Goal: Ask a question

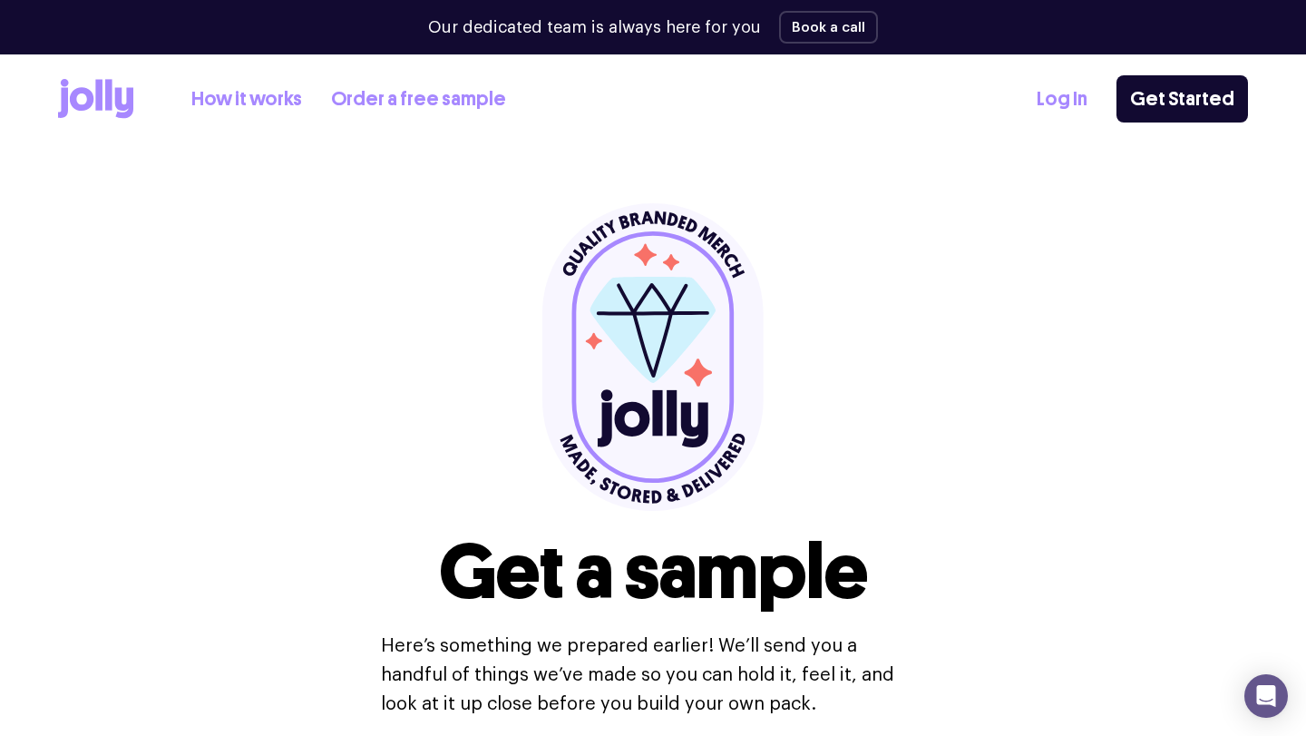
click at [258, 97] on link "How it works" at bounding box center [246, 99] width 111 height 30
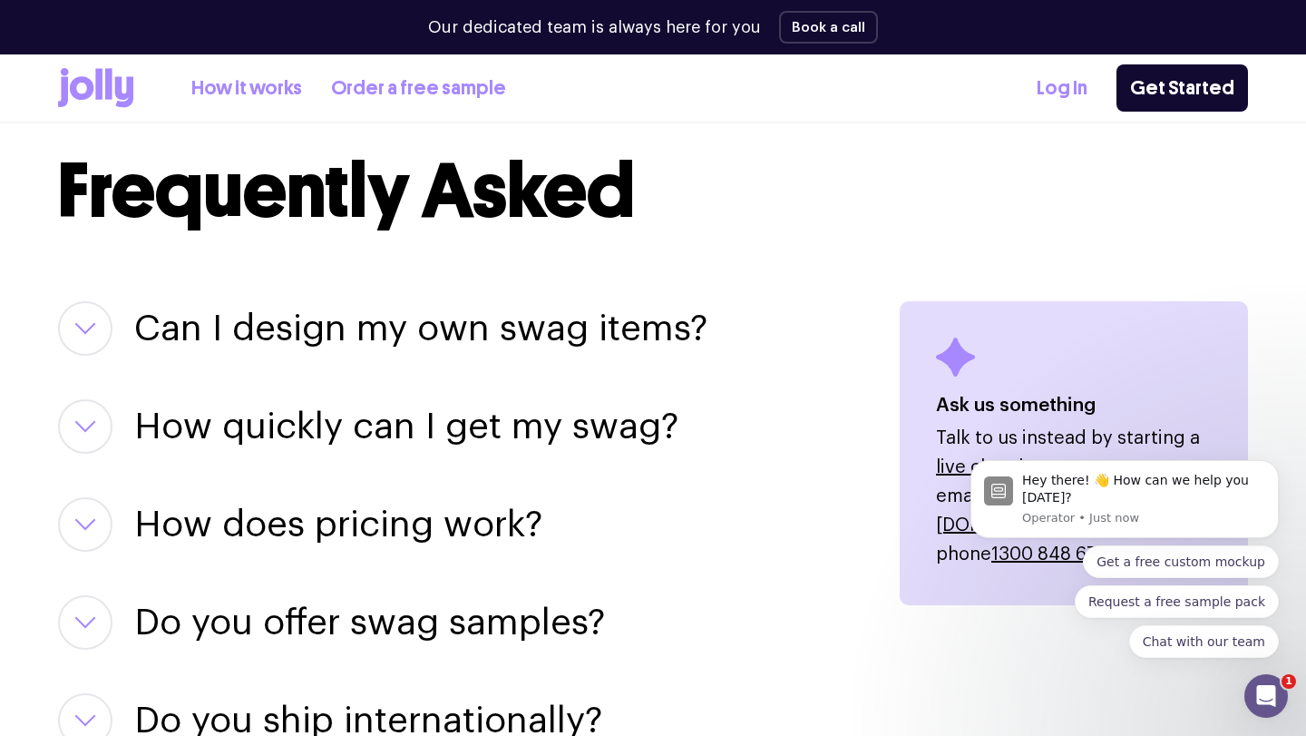
scroll to position [2199, 0]
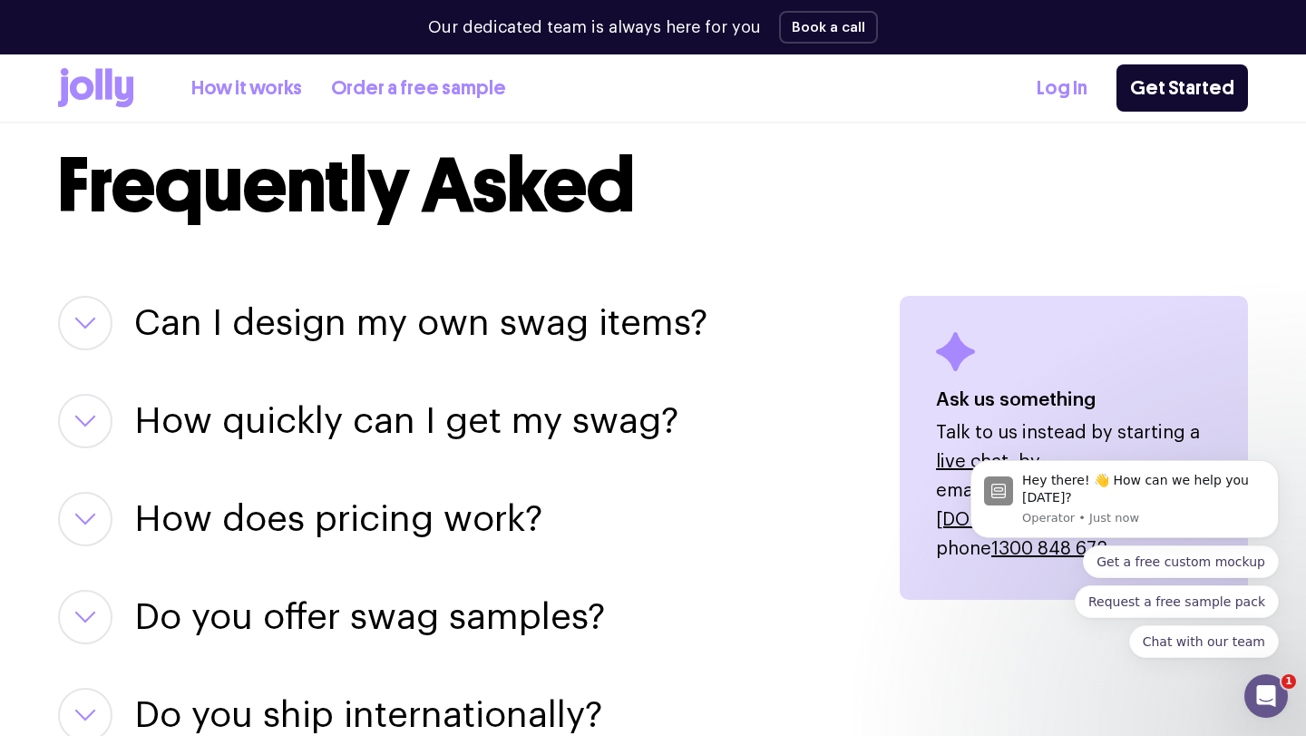
click at [304, 342] on h3 "Can I design my own swag items?" at bounding box center [420, 323] width 573 height 54
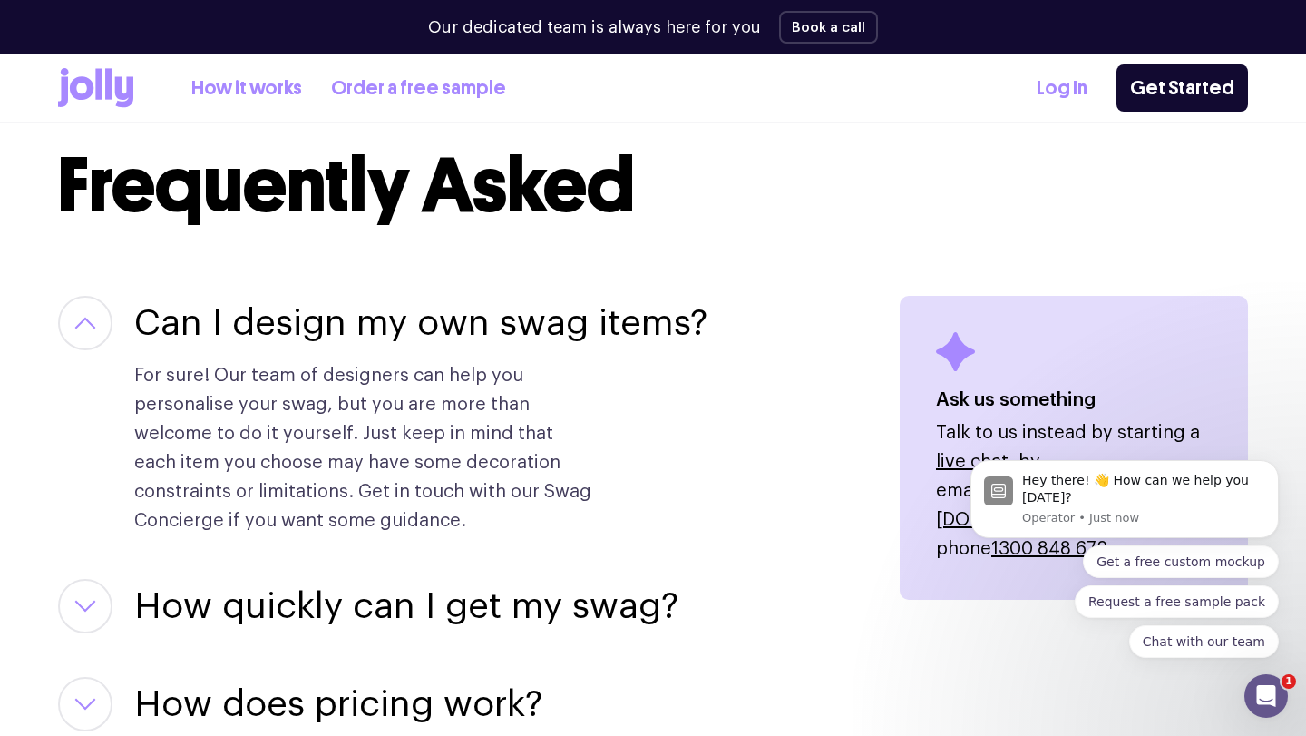
click at [304, 342] on h3 "Can I design my own swag items?" at bounding box center [420, 323] width 573 height 54
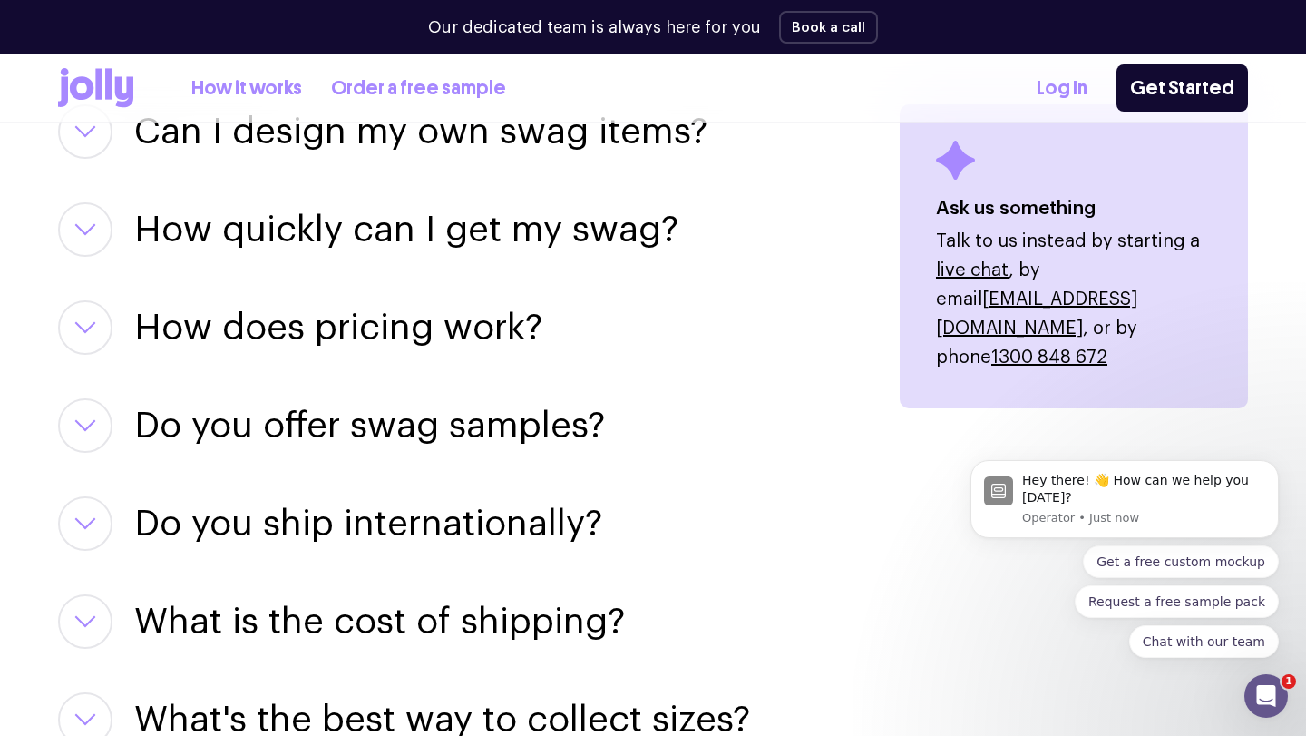
scroll to position [2389, 0]
click at [304, 342] on h3 "How does pricing work?" at bounding box center [338, 328] width 408 height 54
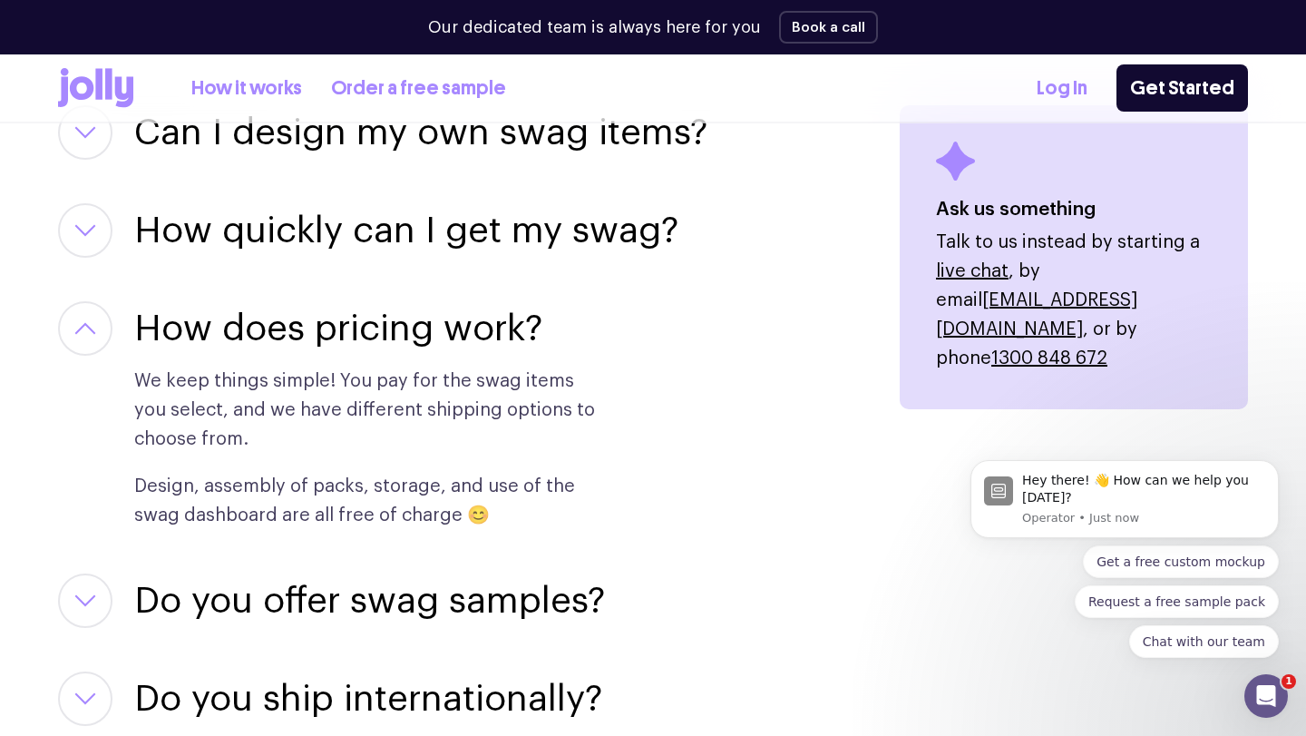
click at [304, 342] on h3 "How does pricing work?" at bounding box center [338, 328] width 408 height 54
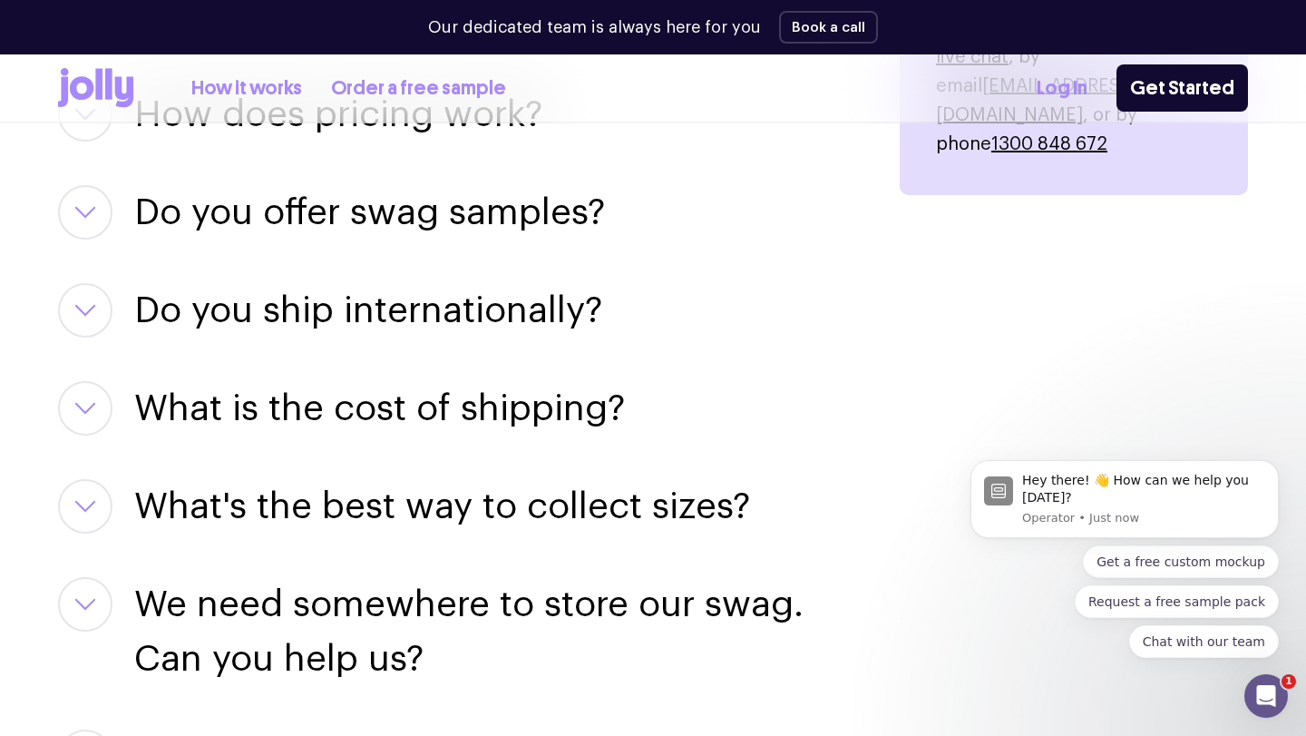
scroll to position [2606, 0]
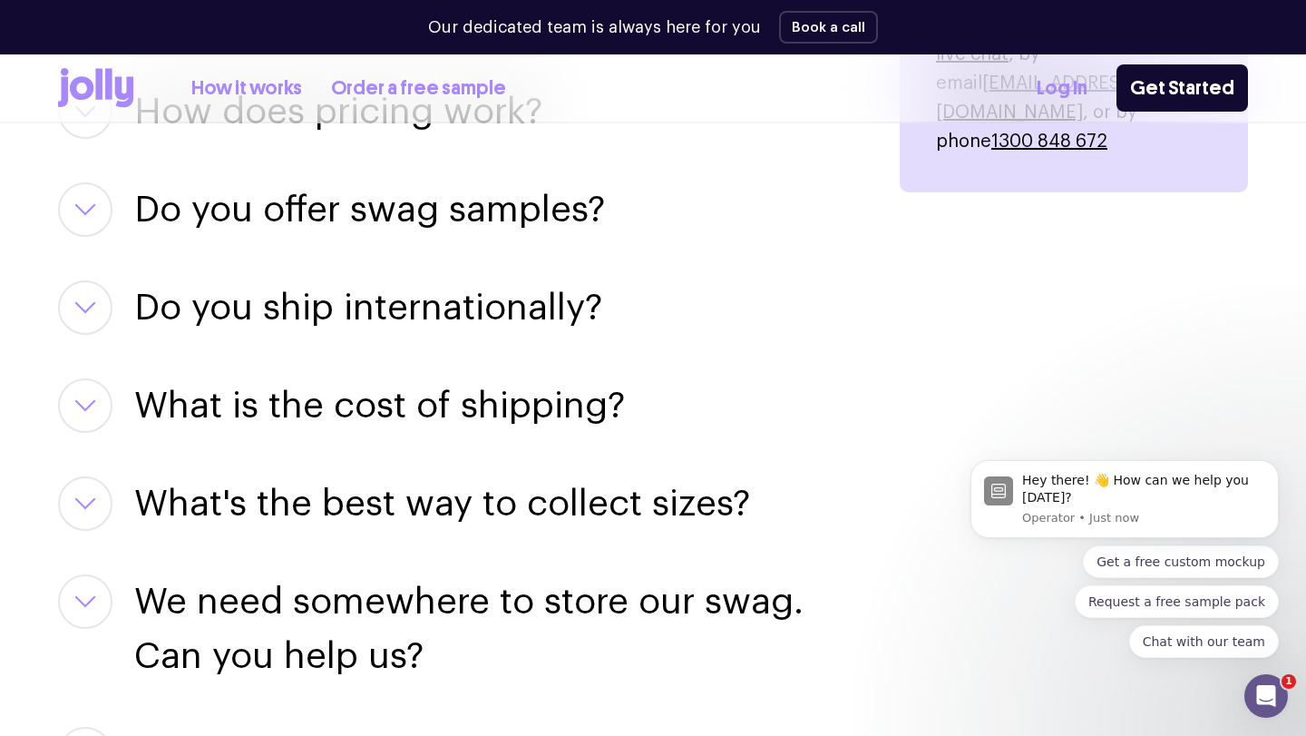
click at [327, 196] on h3 "Do you offer swag samples?" at bounding box center [369, 209] width 471 height 54
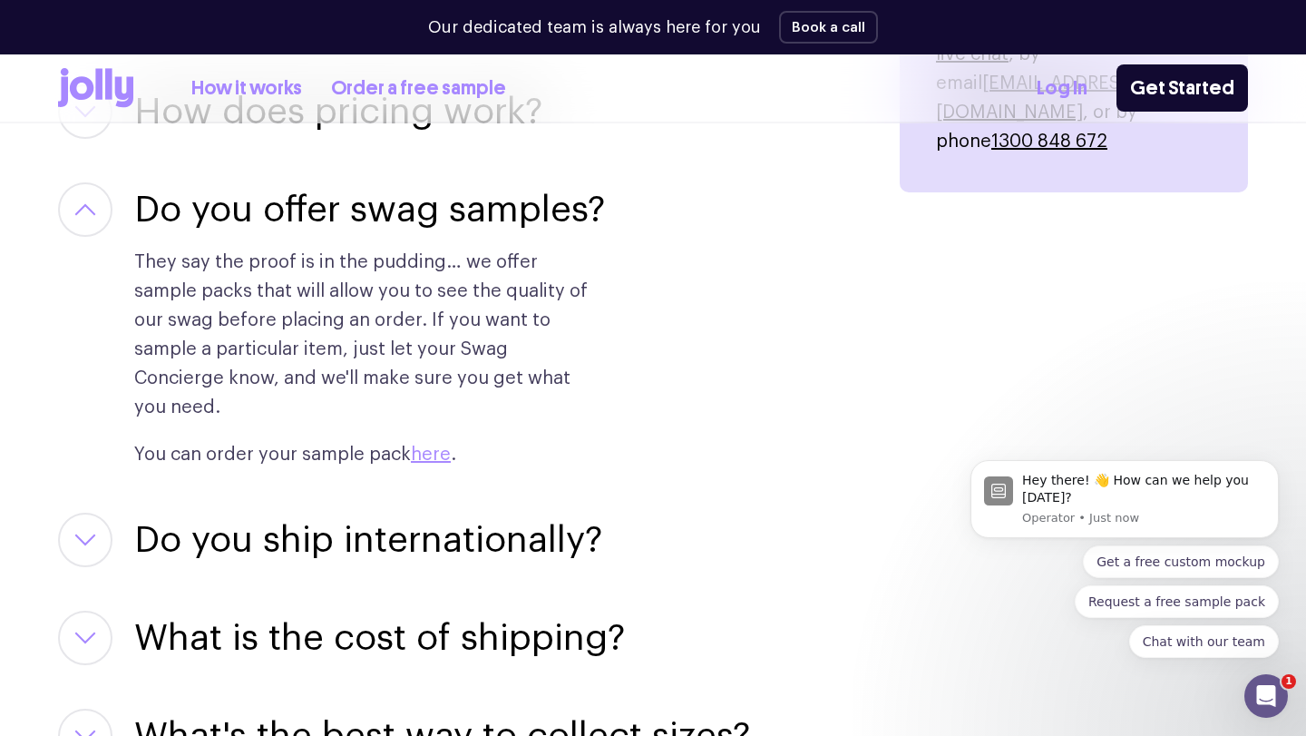
click at [326, 200] on h3 "Do you offer swag samples?" at bounding box center [369, 209] width 471 height 54
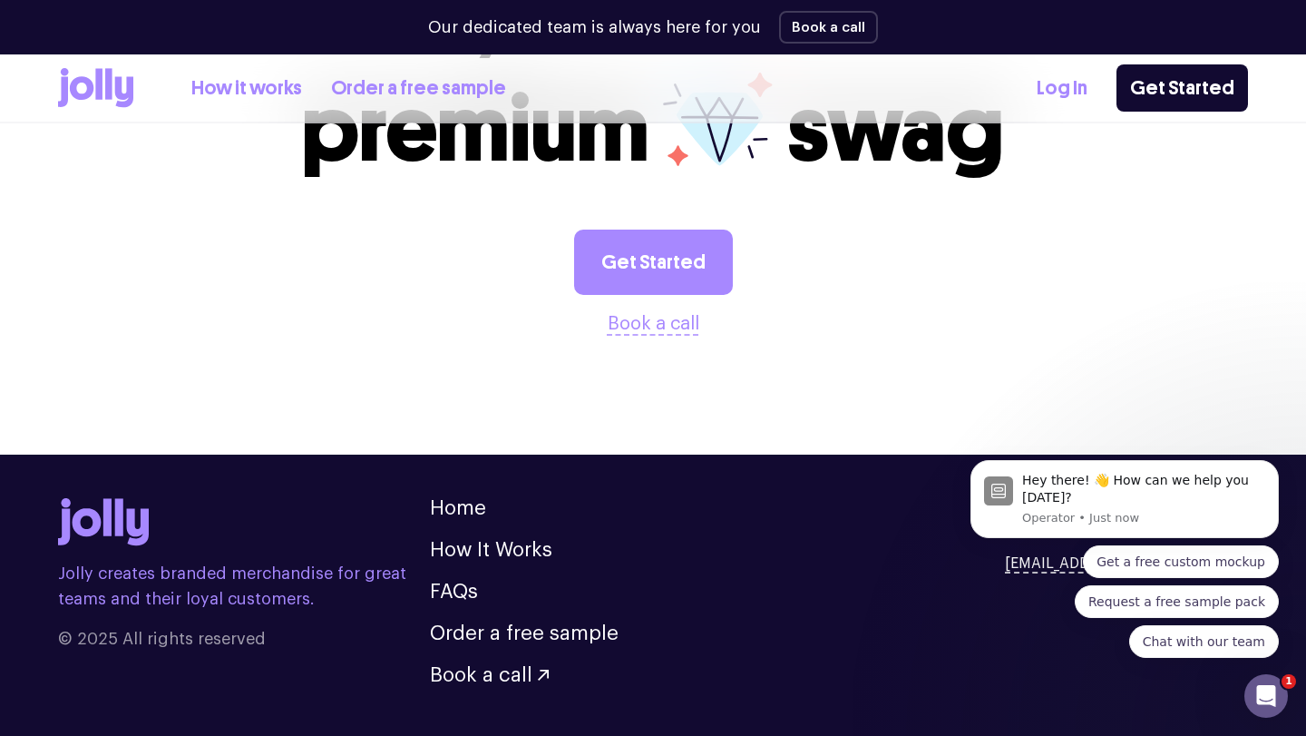
scroll to position [3654, 0]
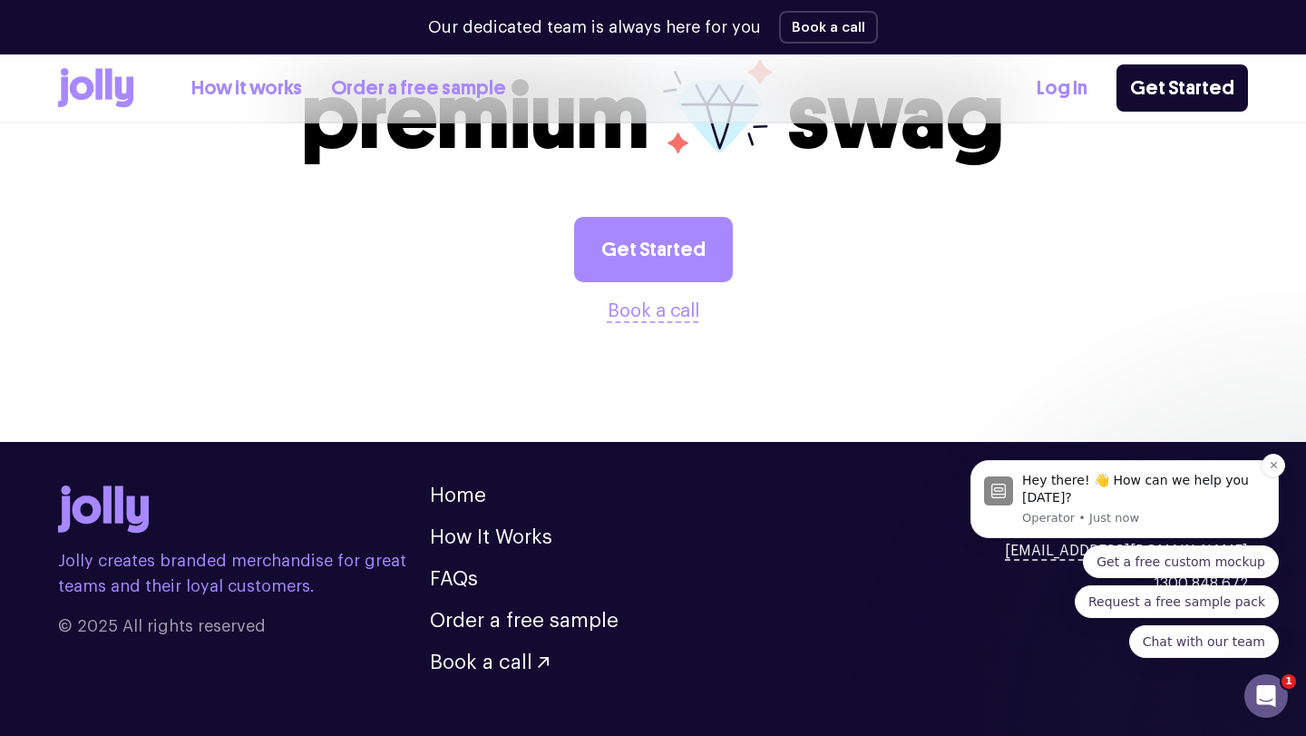
click at [1134, 492] on div "Hey there! 👋 How can we help you [DATE]?" at bounding box center [1143, 489] width 243 height 35
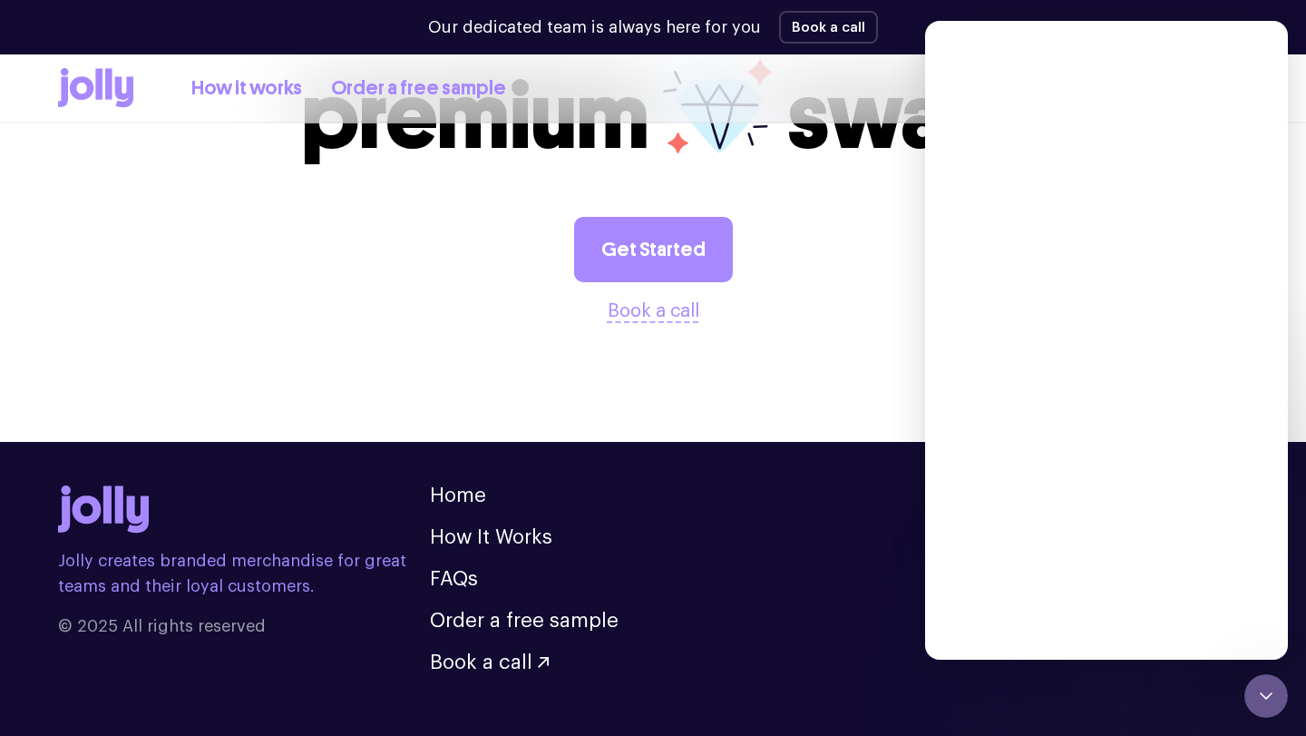
scroll to position [0, 0]
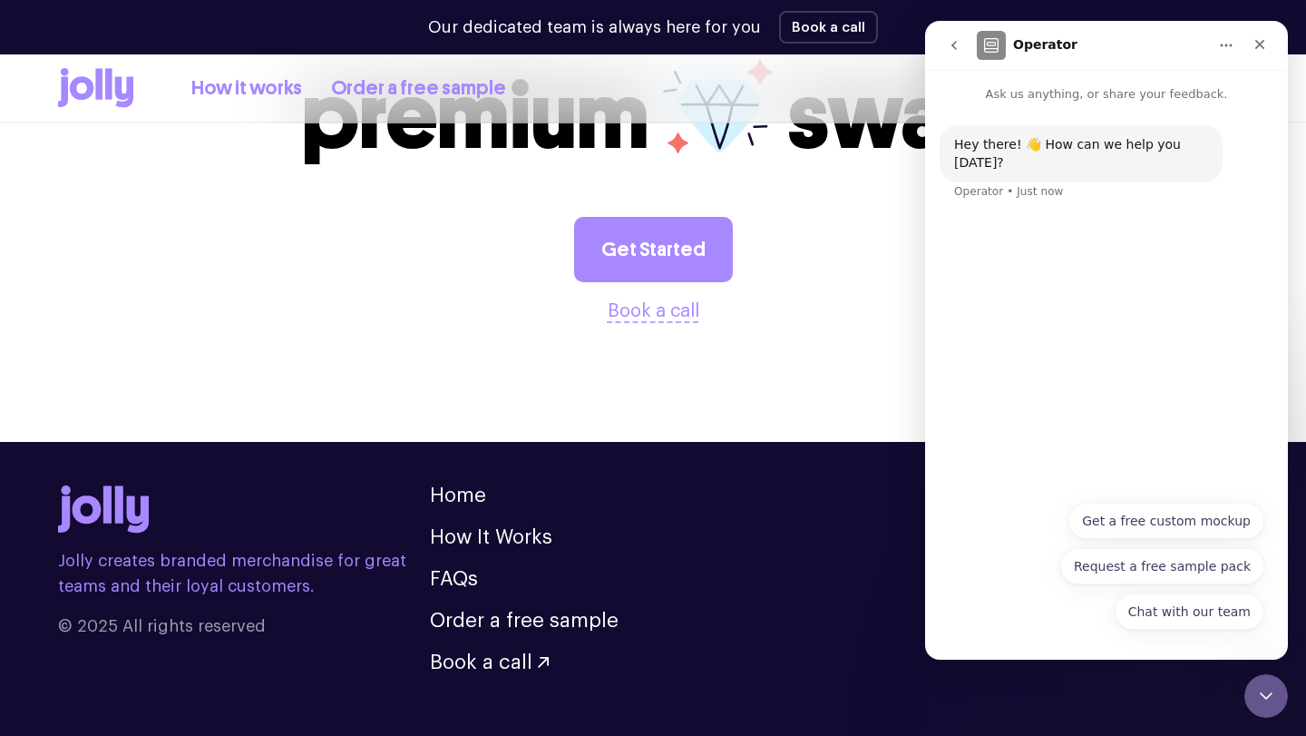
click at [1067, 615] on div "Chat with our team Get a free custom mockup Request a free sample pack Chat wit…" at bounding box center [1107, 570] width 316 height 136
click at [1098, 227] on div "Hey there! 👋 How can we help you [DATE]? Operator • Just now" at bounding box center [1106, 296] width 363 height 387
click at [1191, 613] on button "Chat with our team" at bounding box center [1190, 611] width 150 height 36
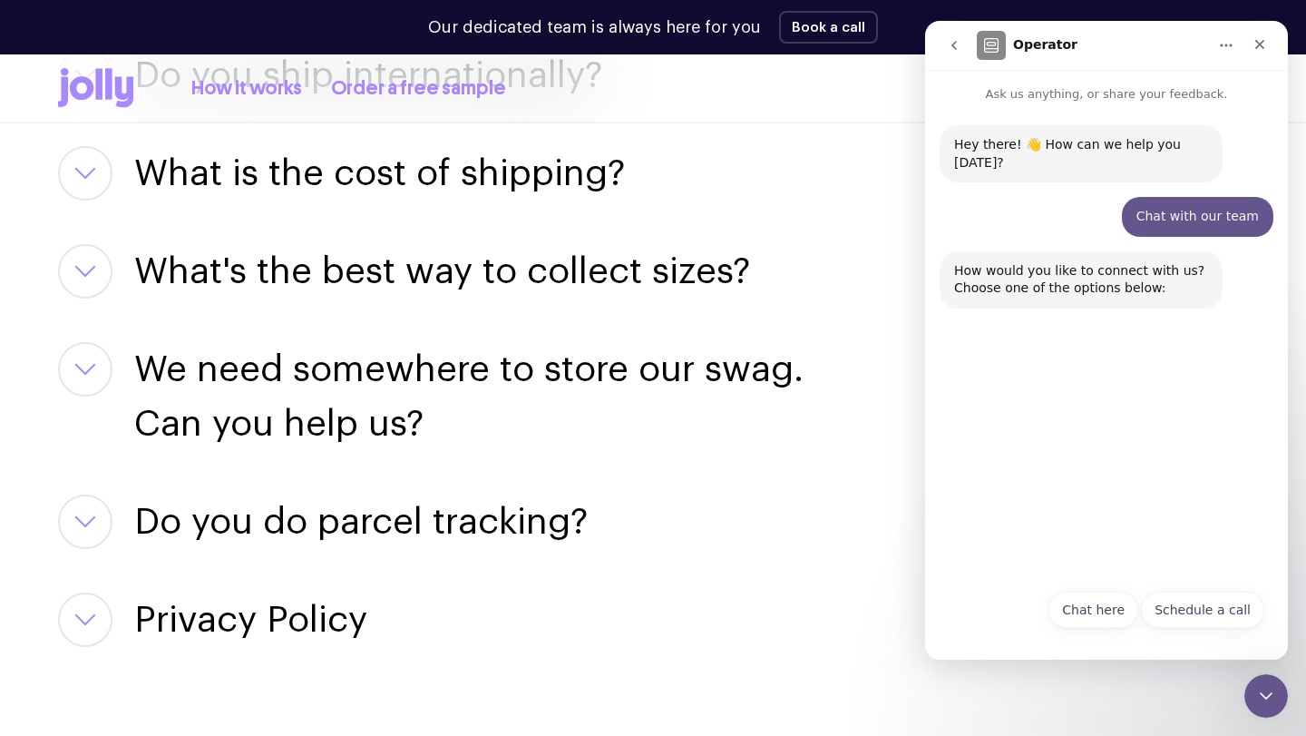
scroll to position [2835, 0]
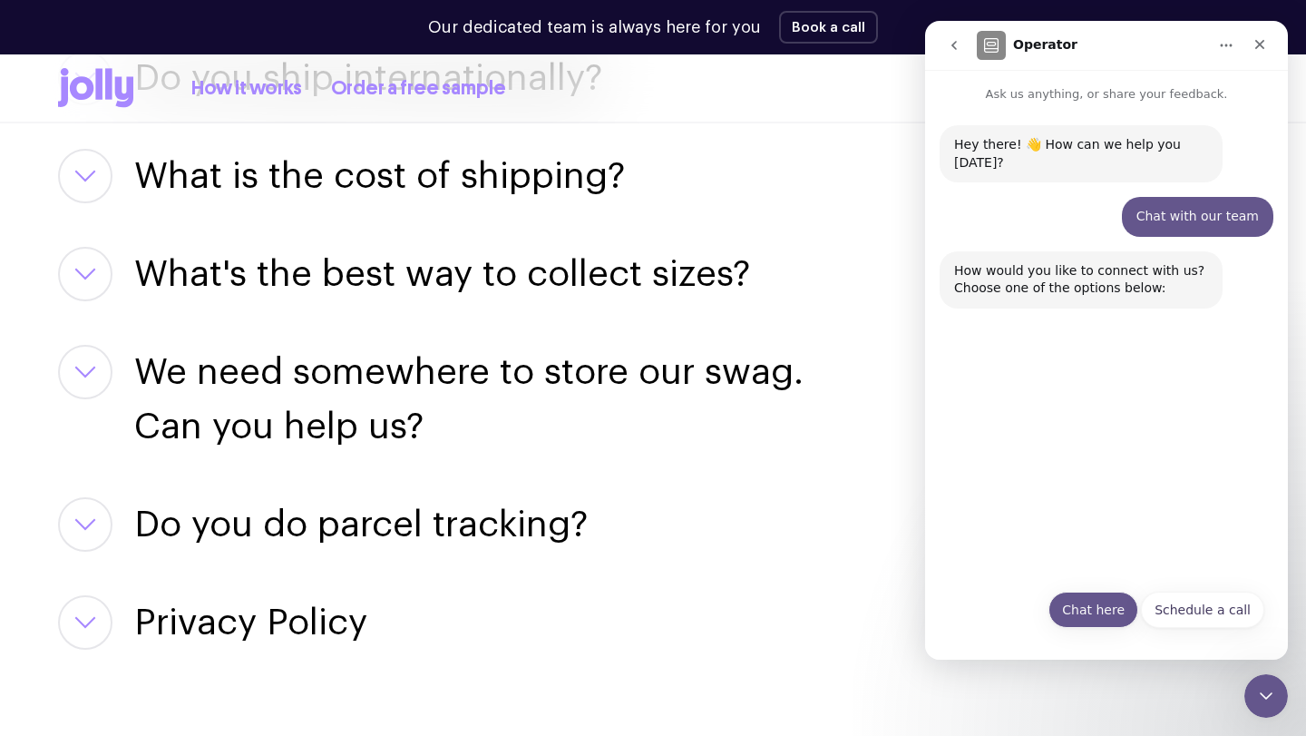
click at [1109, 607] on button "Chat here" at bounding box center [1093, 609] width 90 height 36
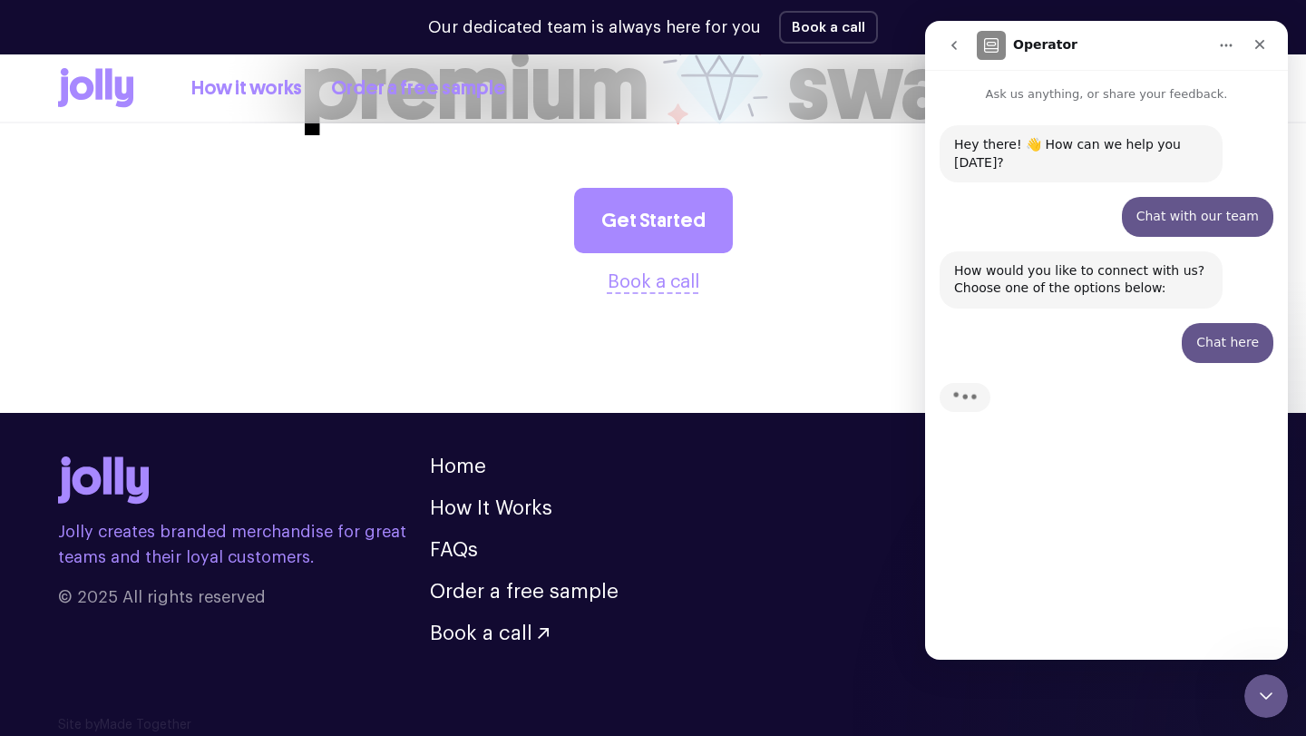
scroll to position [3698, 0]
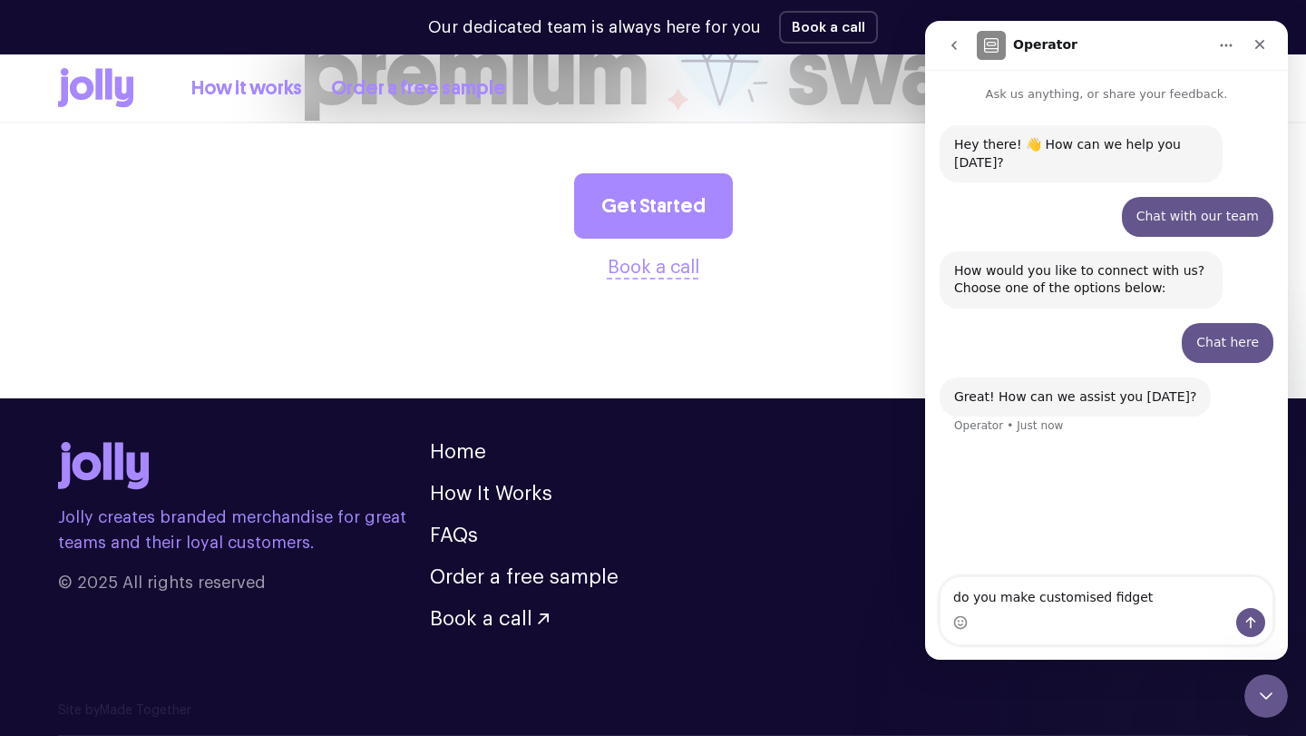
type textarea "do you make customised fidgets"
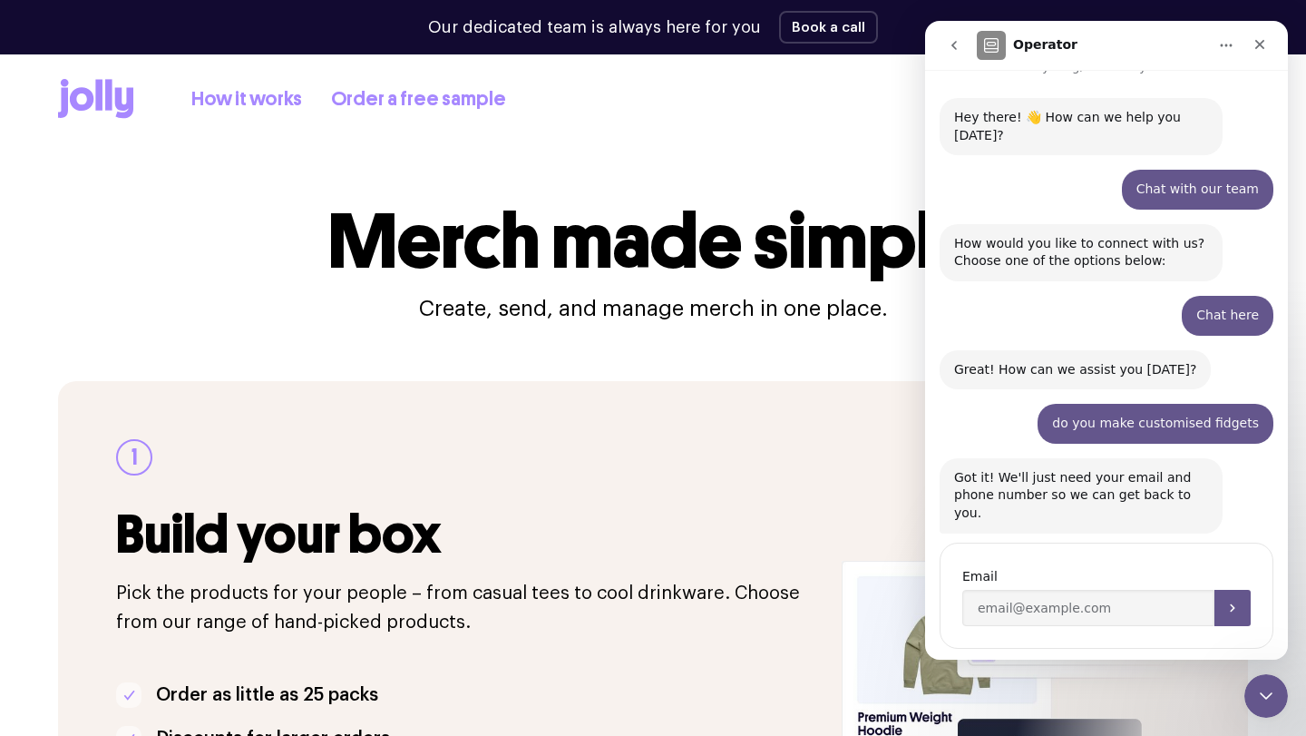
scroll to position [28, 0]
click at [999, 589] on input "Enter your email" at bounding box center [1088, 607] width 252 height 36
type input "[EMAIL_ADDRESS][DOMAIN_NAME]"
click at [1243, 589] on button "Submit" at bounding box center [1232, 607] width 36 height 36
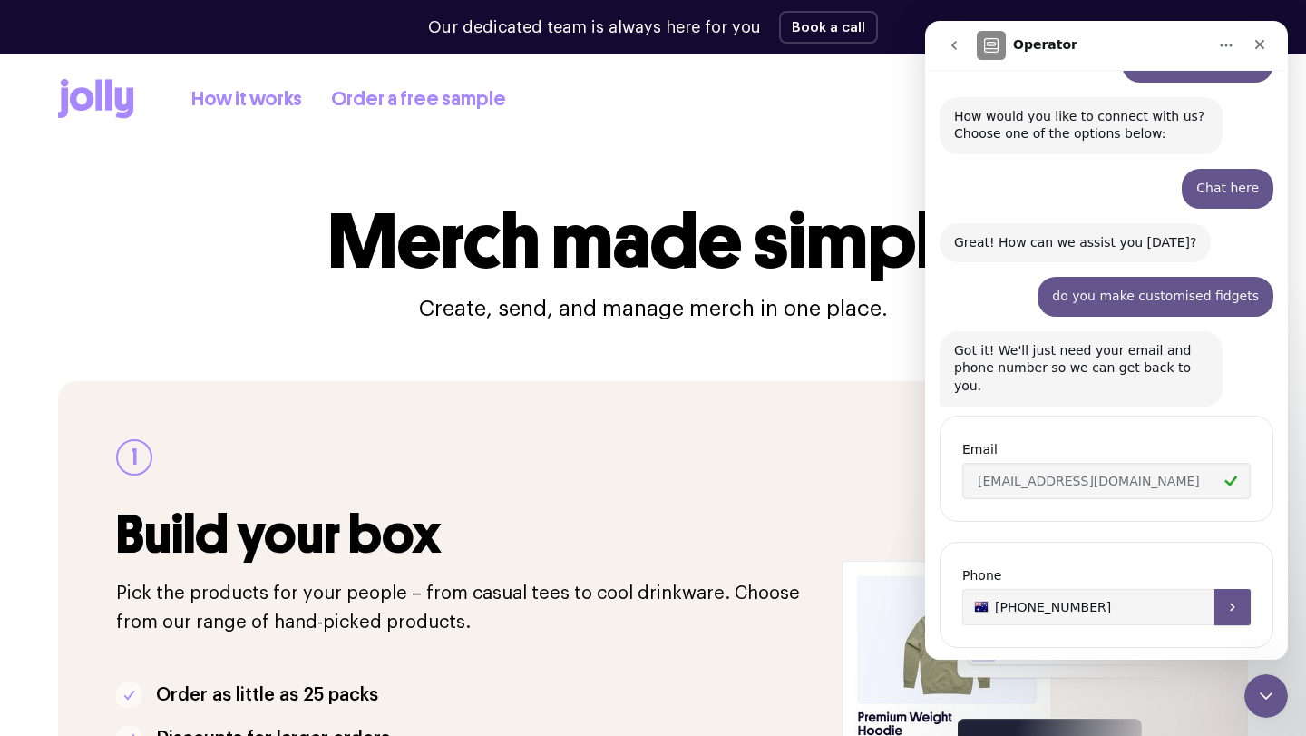
type input "[PHONE_NUMBER]"
click at [1241, 589] on button "Submit" at bounding box center [1232, 607] width 36 height 36
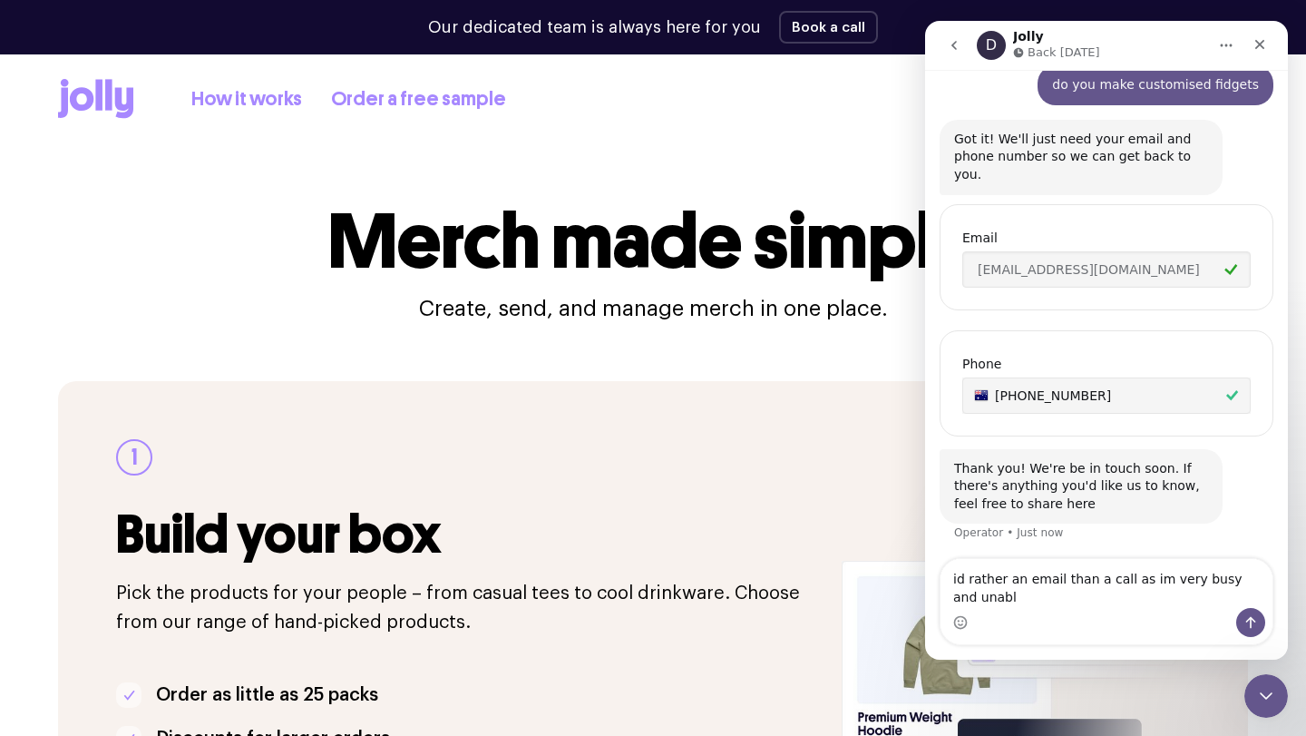
scroll to position [384, 0]
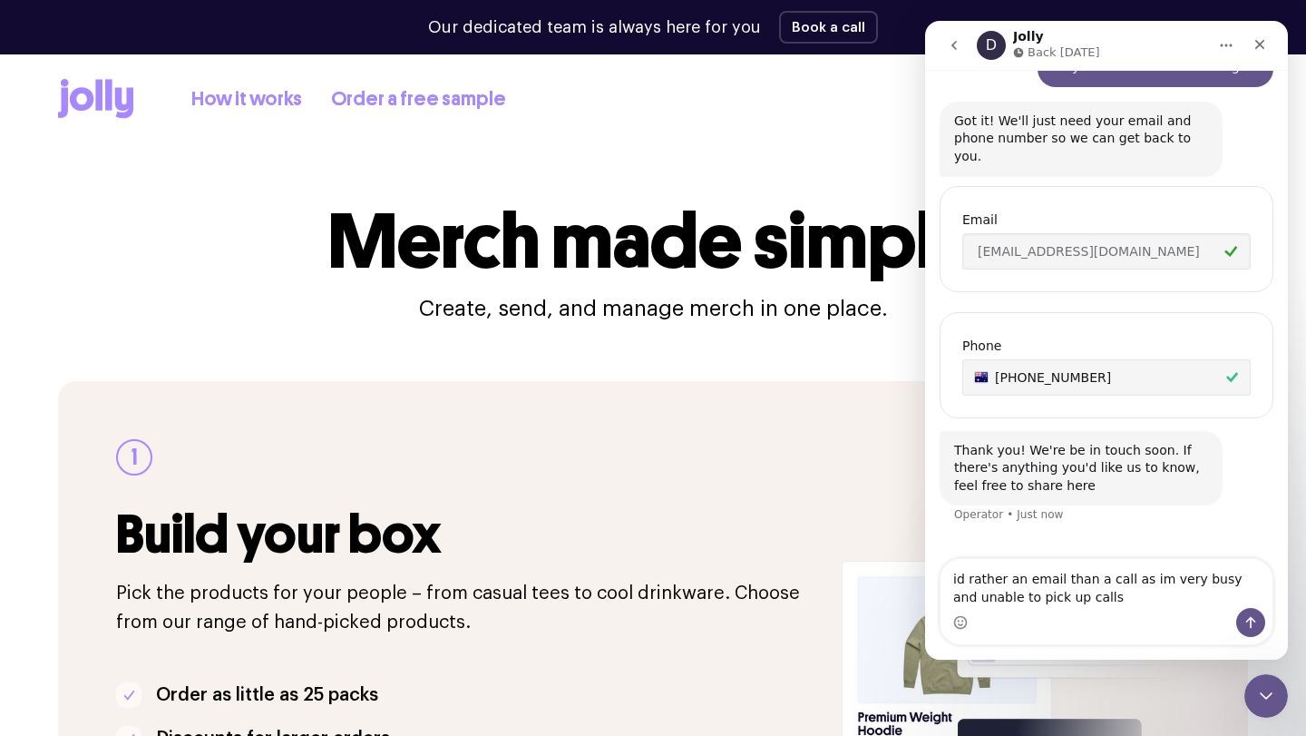
click at [1142, 579] on textarea "id rather an email than a call as im very busy and unable to pick up calls" at bounding box center [1107, 583] width 332 height 49
type textarea "id rather an email than a call as I'm very busy and unable to pick up calls"
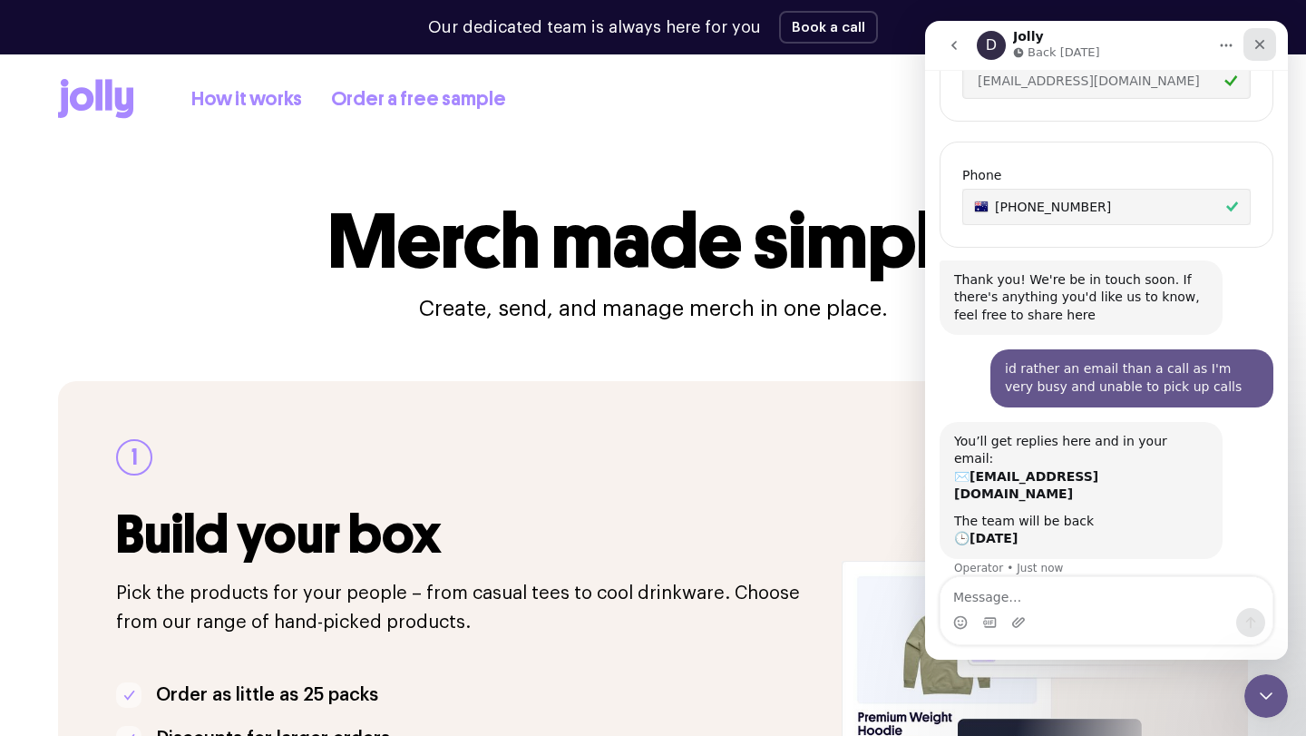
scroll to position [553, 0]
click at [1268, 39] on div "Close" at bounding box center [1259, 44] width 33 height 33
